Goal: Transaction & Acquisition: Purchase product/service

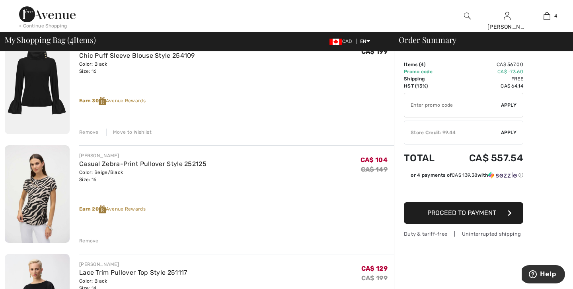
scroll to position [95, 0]
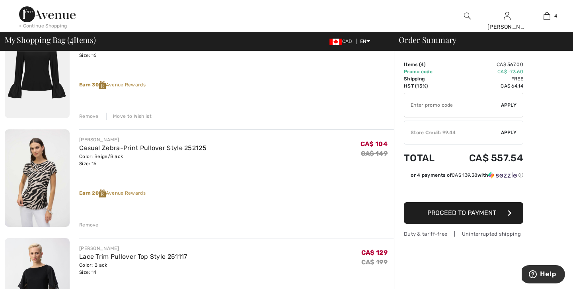
click at [90, 224] on div "Remove" at bounding box center [88, 224] width 19 height 7
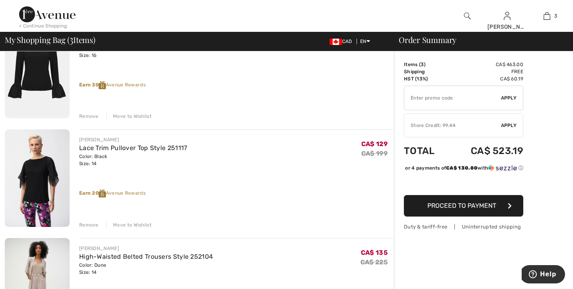
click at [90, 223] on div "Remove" at bounding box center [88, 224] width 19 height 7
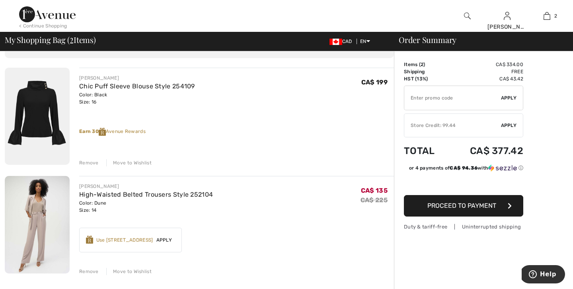
scroll to position [48, 0]
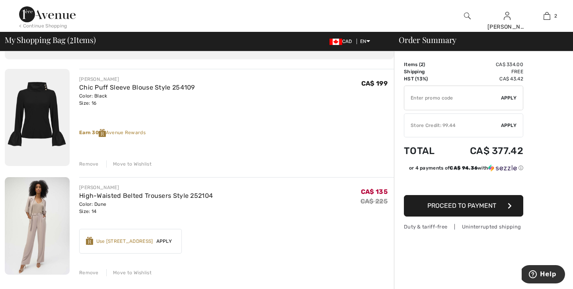
click at [131, 272] on div "Move to Wishlist" at bounding box center [128, 272] width 45 height 7
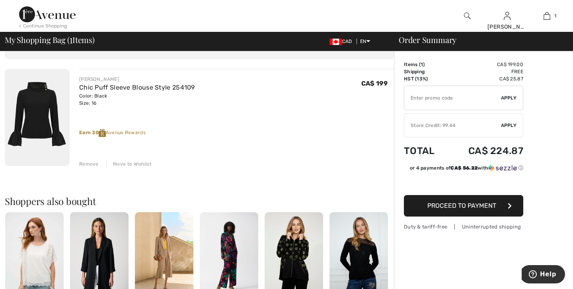
click at [480, 206] on span "Proceed to Payment" at bounding box center [461, 206] width 69 height 8
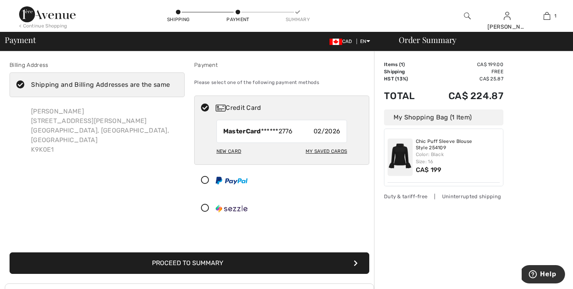
click at [334, 150] on div "My Saved Cards" at bounding box center [325, 151] width 41 height 14
radio input "true"
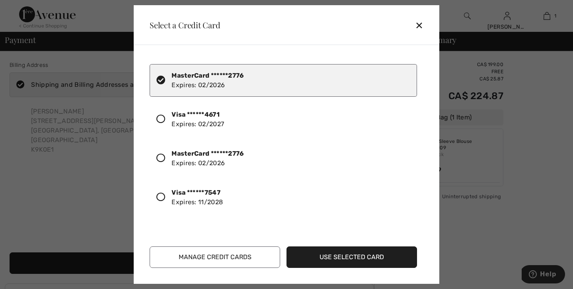
click at [160, 196] on icon at bounding box center [160, 196] width 9 height 9
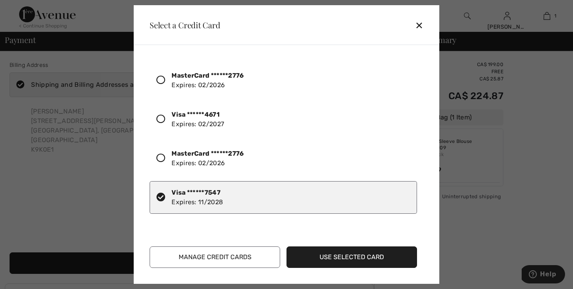
click at [344, 261] on button "Use Selected Card" at bounding box center [351, 256] width 130 height 21
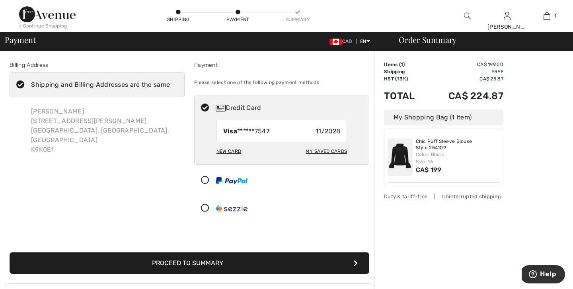
click at [205, 261] on button "Proceed to Summary" at bounding box center [190, 262] width 360 height 21
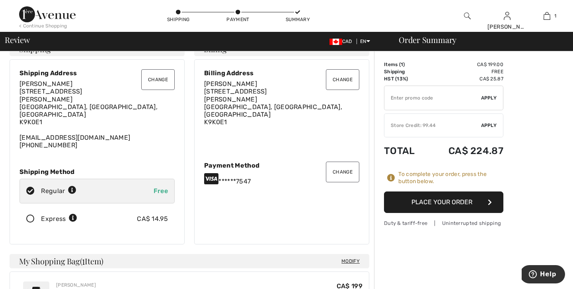
scroll to position [32, 0]
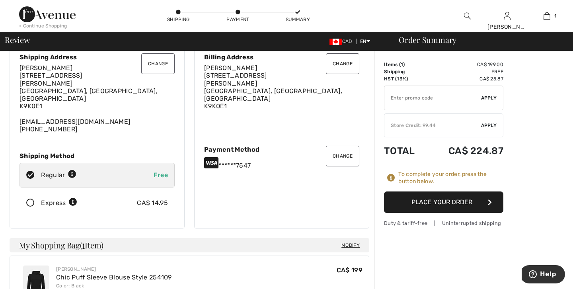
click at [488, 122] on span "Apply" at bounding box center [489, 125] width 16 height 7
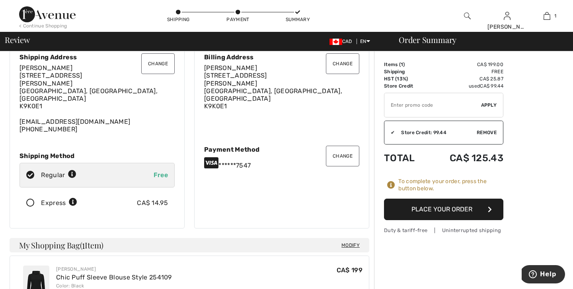
click button "Place Your Order"
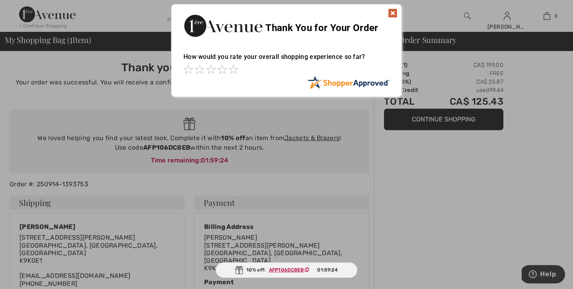
click at [392, 12] on img at bounding box center [393, 13] width 10 height 10
